Goal: Task Accomplishment & Management: Use online tool/utility

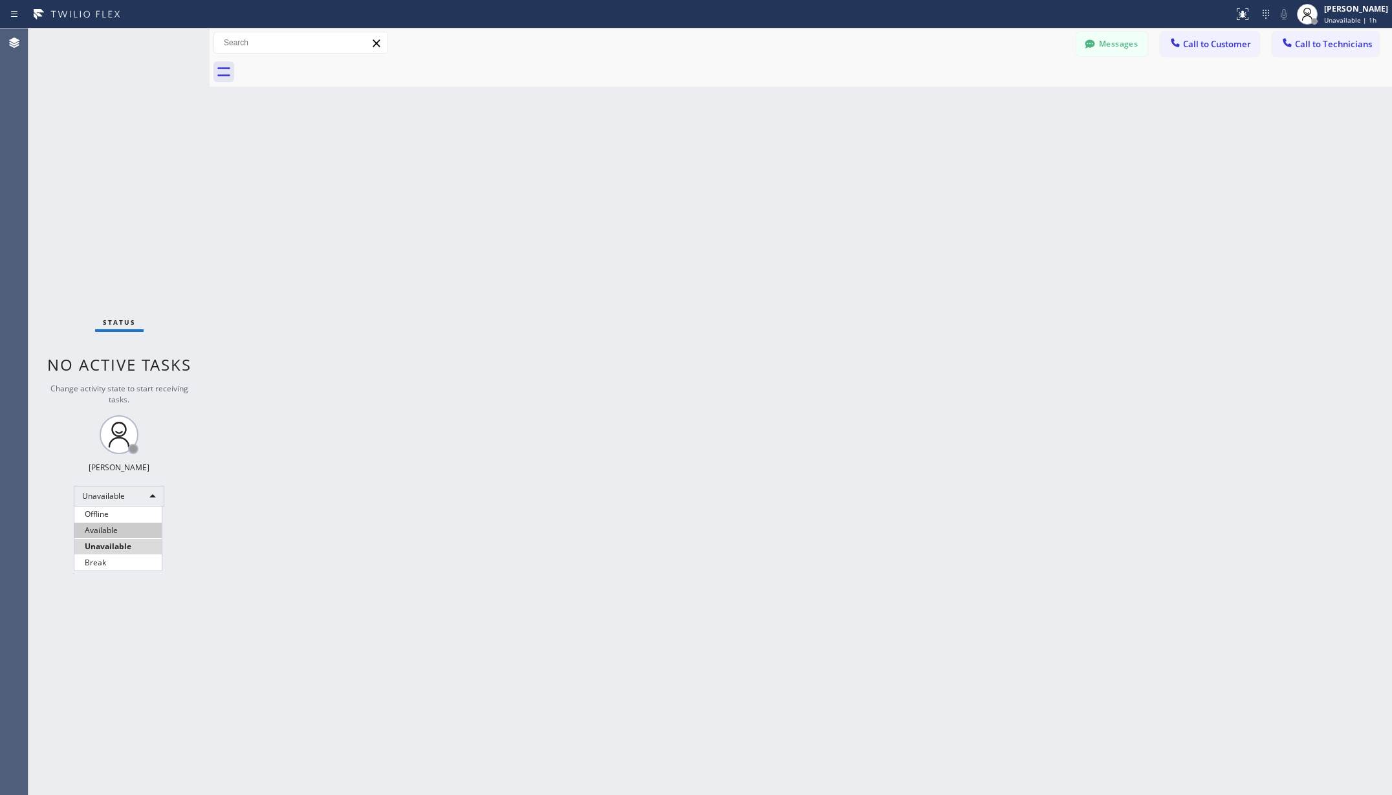
click at [101, 529] on li "Available" at bounding box center [117, 531] width 87 height 16
click at [443, 479] on div "Back to Dashboard Change Sender ID Customers Technicians AA [PERSON_NAME] [DATE…" at bounding box center [801, 411] width 1183 height 767
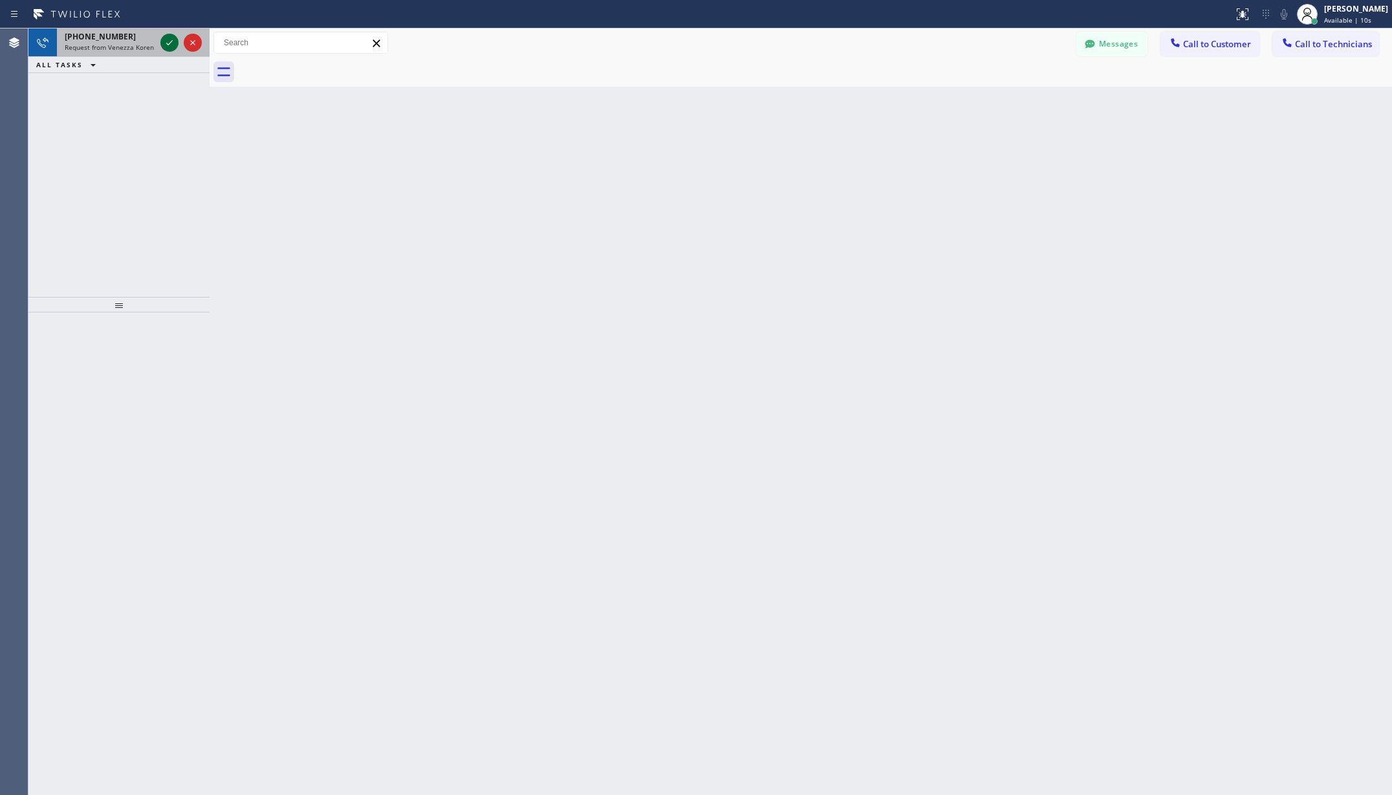
click at [166, 40] on icon at bounding box center [170, 43] width 16 height 16
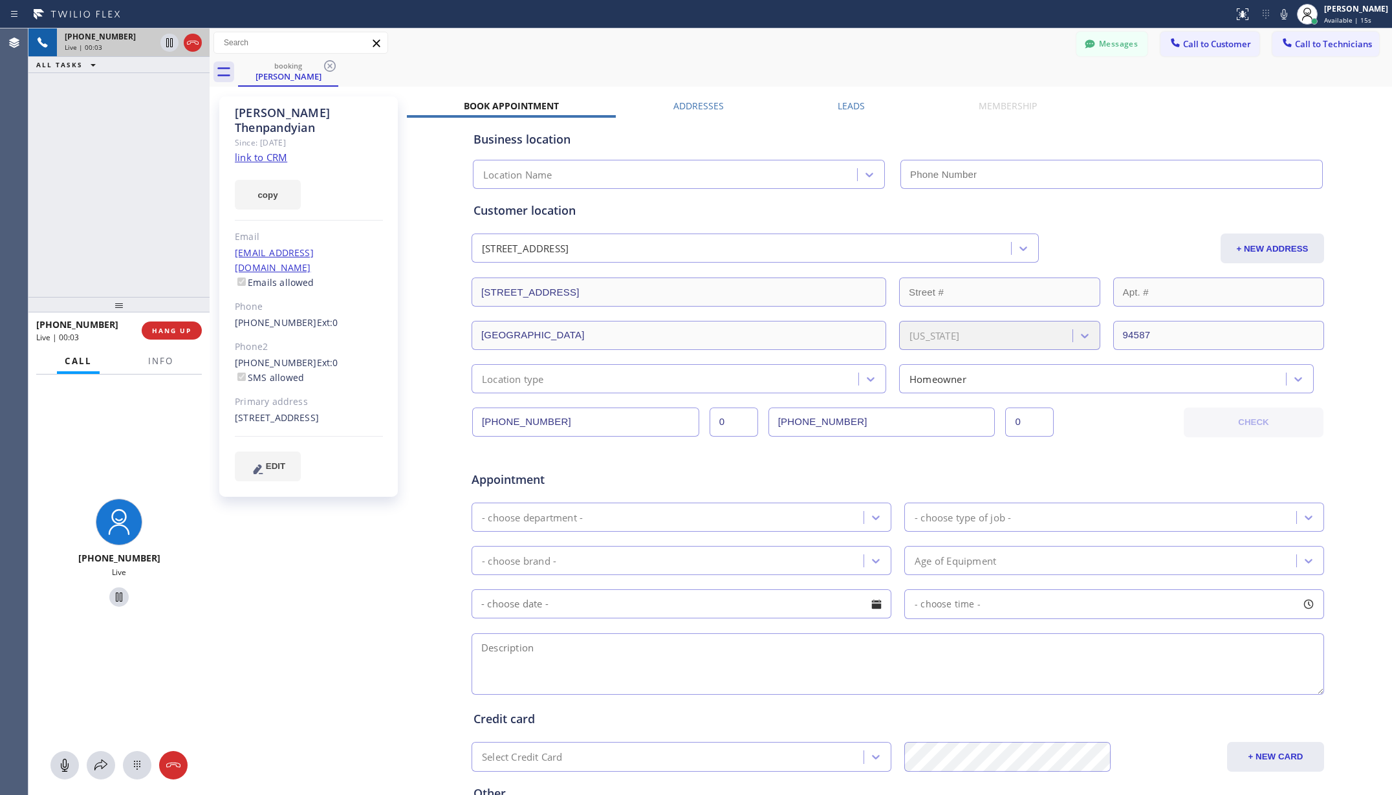
type input "[PHONE_NUMBER]"
click at [185, 331] on span "HANG UP" at bounding box center [171, 330] width 39 height 9
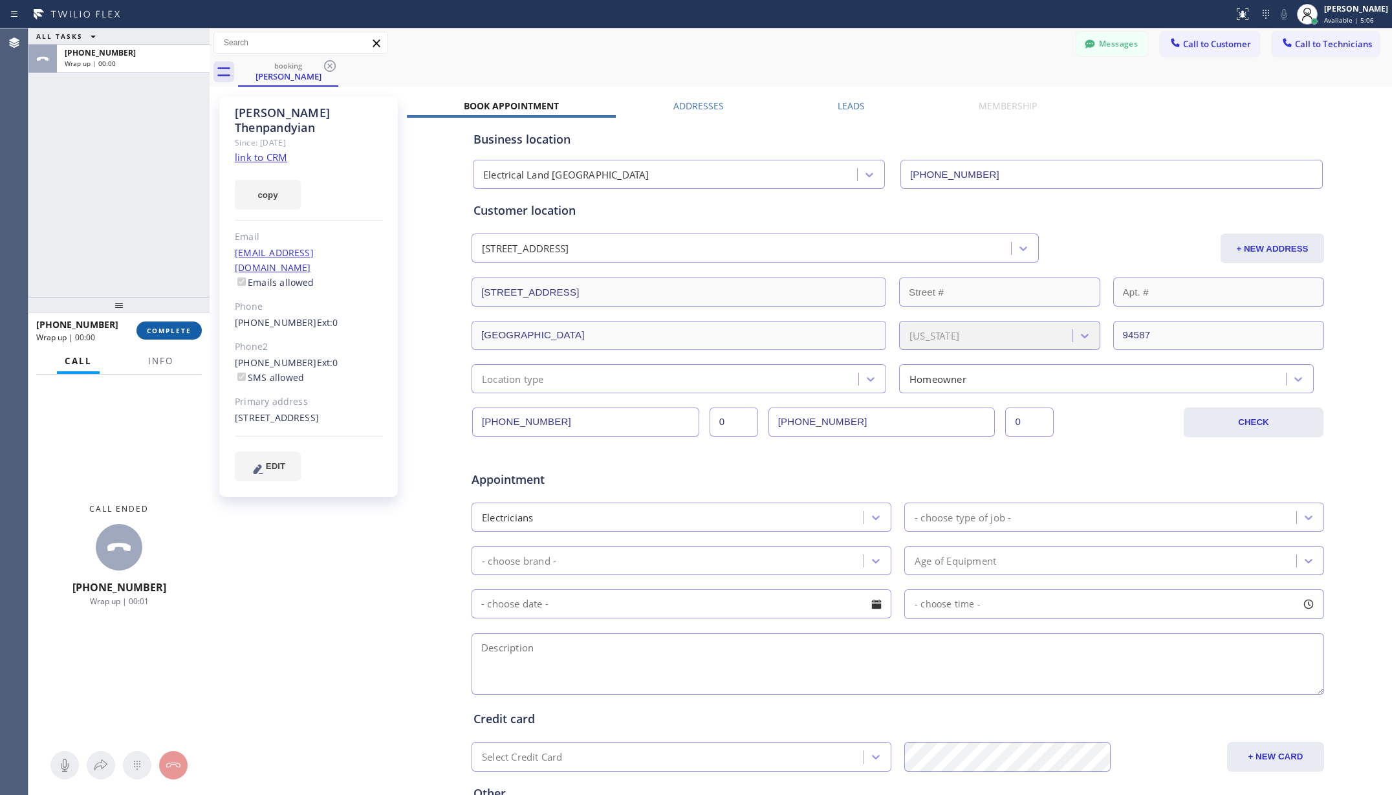
click at [185, 331] on span "COMPLETE" at bounding box center [169, 330] width 45 height 9
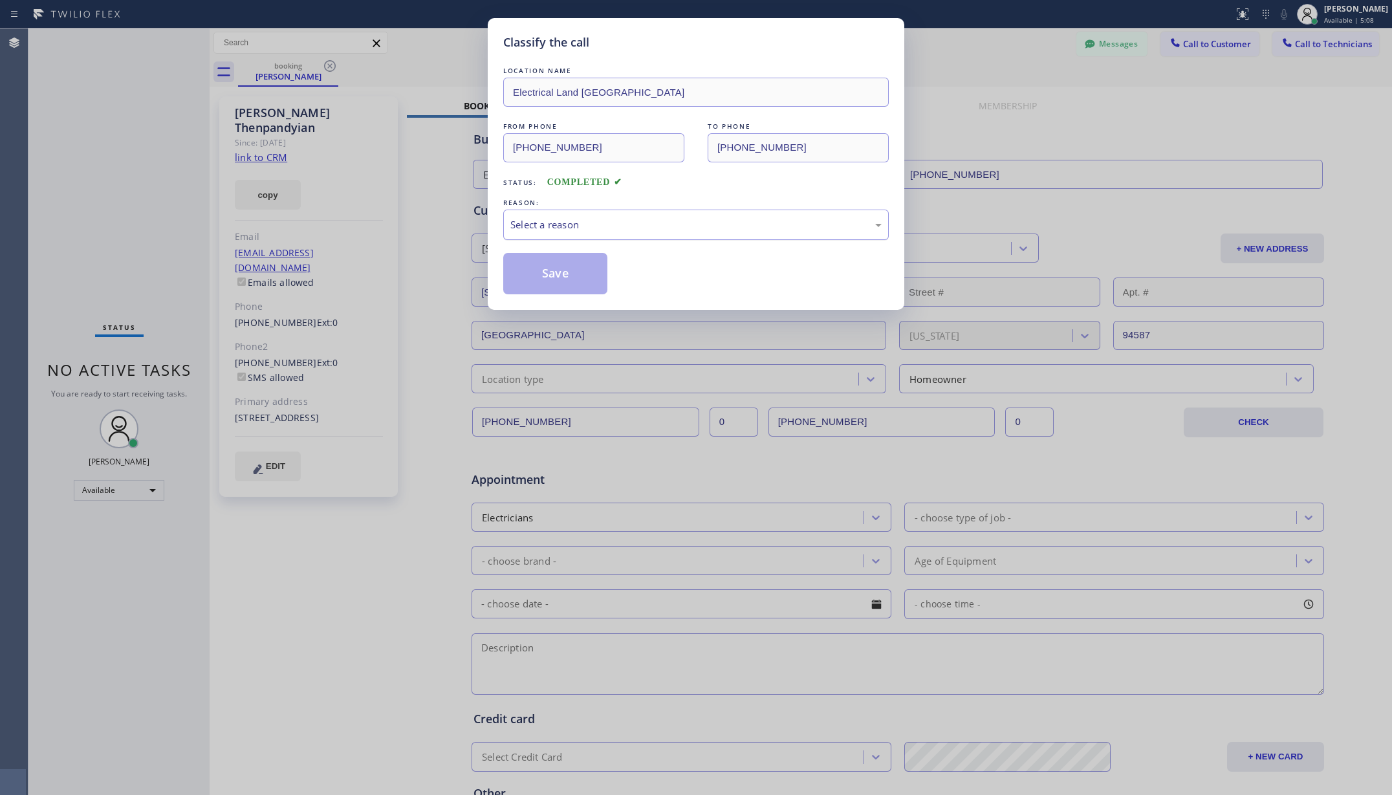
click at [659, 234] on div "Select a reason" at bounding box center [696, 225] width 386 height 30
click at [549, 286] on button "Save" at bounding box center [555, 273] width 104 height 41
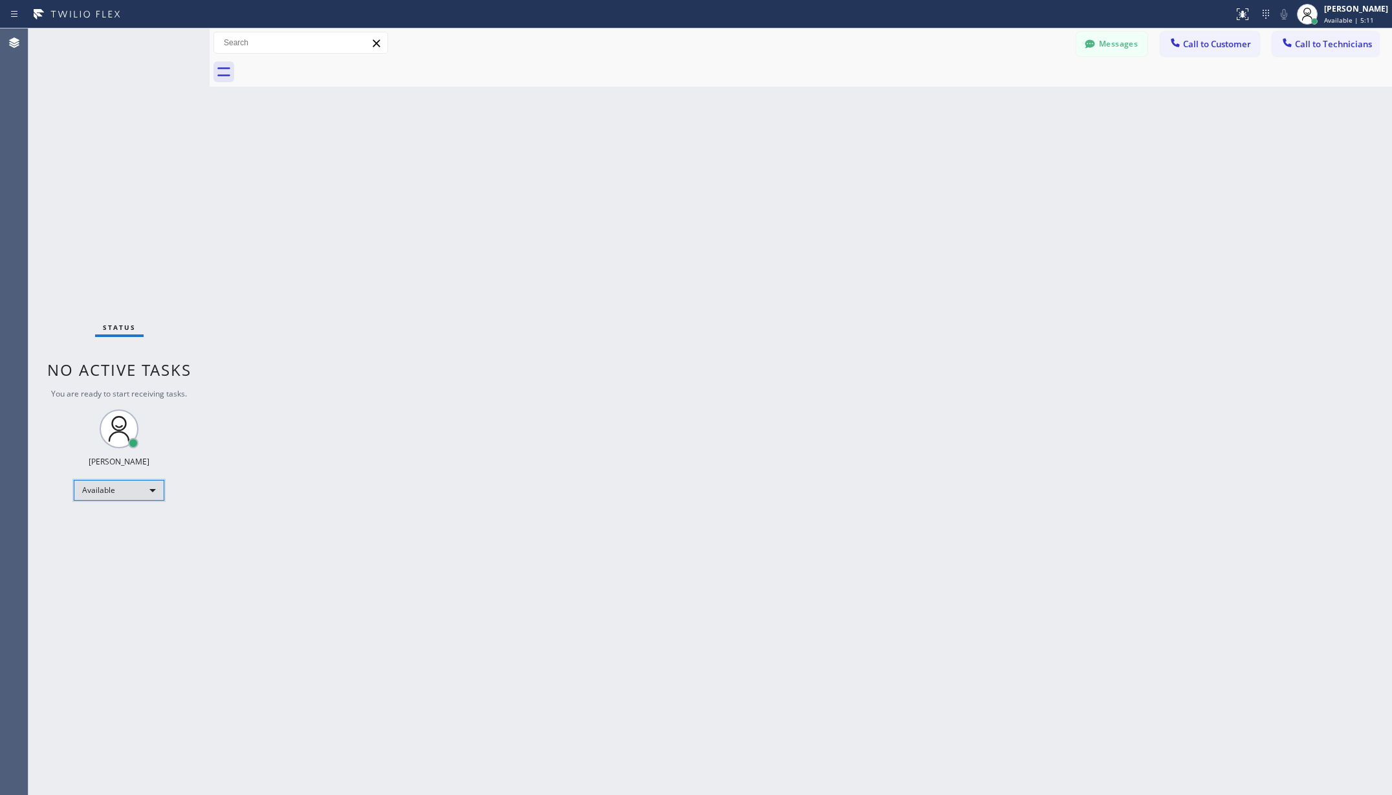
click at [135, 487] on div "Available" at bounding box center [119, 490] width 91 height 21
click at [123, 540] on li "Unavailable" at bounding box center [117, 541] width 87 height 16
click at [353, 518] on div "Back to Dashboard Change Sender ID Customers Technicians AA [PERSON_NAME] [DATE…" at bounding box center [801, 411] width 1183 height 767
